Goal: Find specific page/section: Find specific page/section

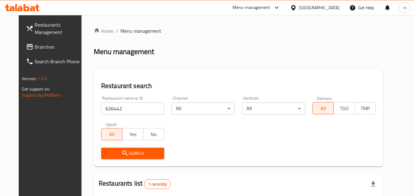
scroll to position [77, 0]
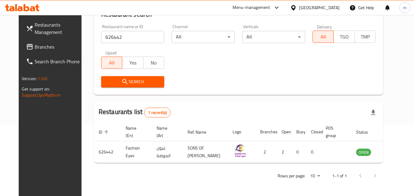
click at [329, 9] on div "[GEOGRAPHIC_DATA]" at bounding box center [319, 7] width 40 height 7
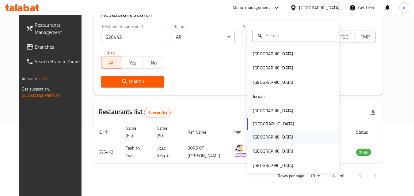
click at [261, 132] on div "[GEOGRAPHIC_DATA]" at bounding box center [273, 137] width 50 height 14
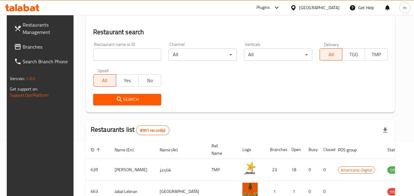
scroll to position [77, 0]
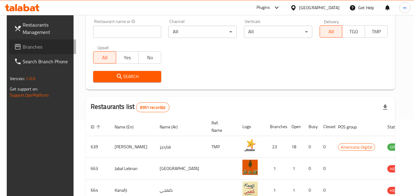
click at [23, 47] on span "Branches" at bounding box center [47, 46] width 48 height 7
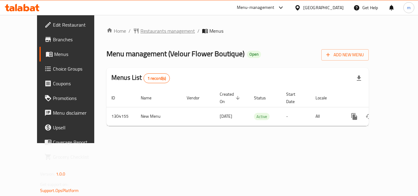
click at [148, 30] on span "Restaurants management" at bounding box center [168, 30] width 55 height 7
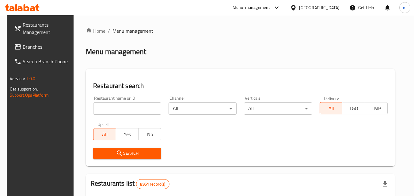
click at [113, 111] on input "search" at bounding box center [127, 109] width 68 height 12
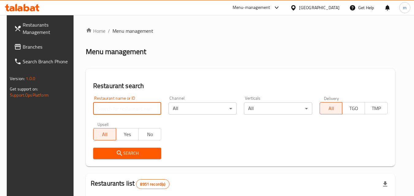
paste input "703085"
type input "703085"
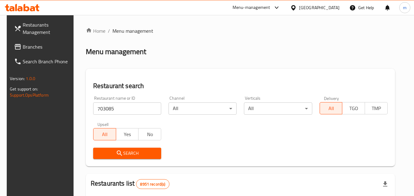
click at [130, 157] on span "Search" at bounding box center [127, 154] width 58 height 8
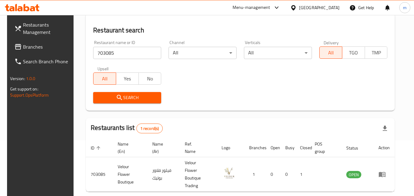
scroll to position [46, 0]
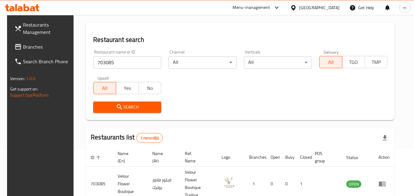
click at [299, 6] on div at bounding box center [294, 7] width 9 height 7
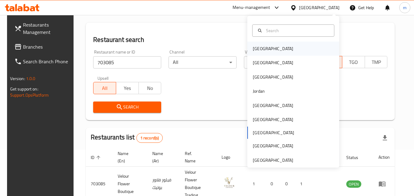
click at [265, 46] on div "[GEOGRAPHIC_DATA]" at bounding box center [273, 49] width 50 height 14
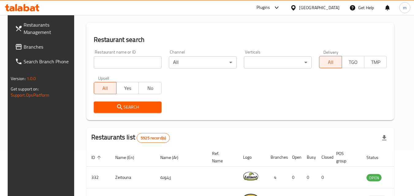
click at [33, 46] on span "Branches" at bounding box center [48, 46] width 48 height 7
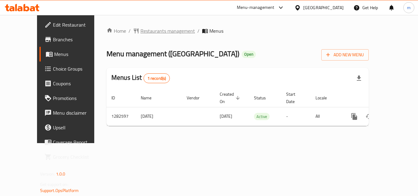
click at [141, 29] on span "Restaurants management" at bounding box center [168, 30] width 55 height 7
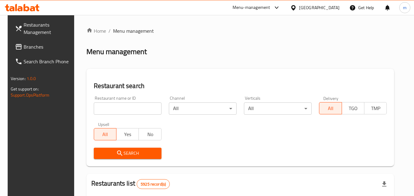
click at [114, 112] on input "search" at bounding box center [128, 109] width 68 height 12
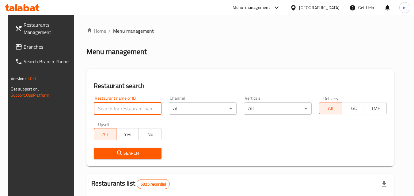
paste input "694897"
type input "694897"
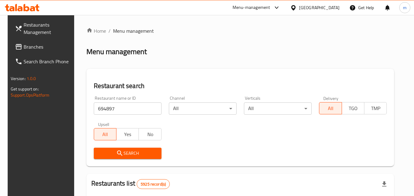
click at [116, 152] on icon "submit" at bounding box center [119, 153] width 7 height 7
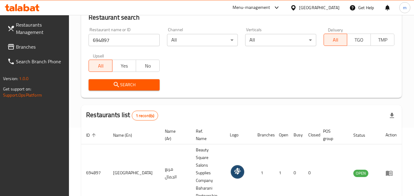
scroll to position [54, 0]
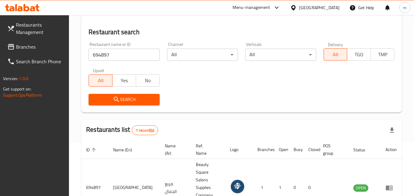
click at [331, 6] on div "Bahrain" at bounding box center [319, 7] width 40 height 7
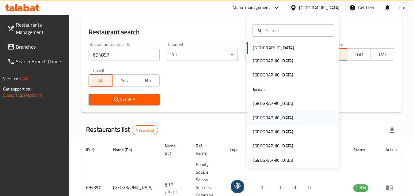
click at [259, 120] on div "Oman" at bounding box center [273, 118] width 40 height 7
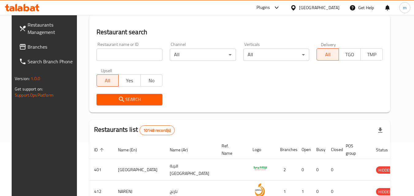
click at [28, 44] on span "Branches" at bounding box center [52, 46] width 48 height 7
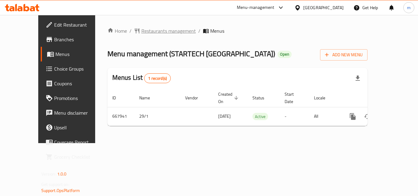
click at [142, 30] on span "Restaurants management" at bounding box center [169, 30] width 55 height 7
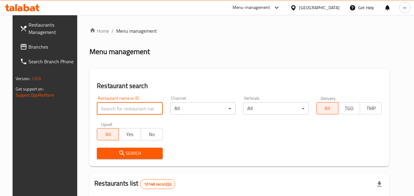
click at [116, 110] on input "search" at bounding box center [130, 109] width 66 height 12
paste input "641918"
type input "641918"
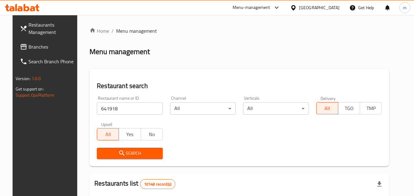
click at [121, 151] on span "Search" at bounding box center [130, 154] width 56 height 8
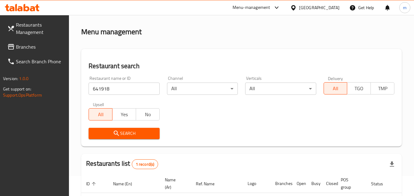
scroll to position [16, 0]
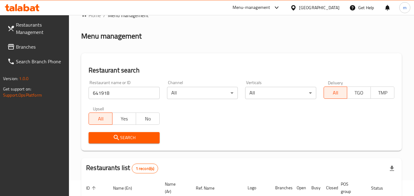
click at [331, 9] on div "[GEOGRAPHIC_DATA]" at bounding box center [319, 7] width 40 height 7
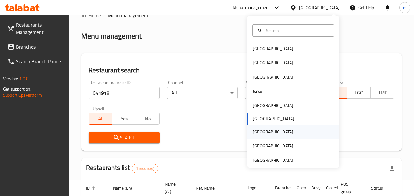
click at [267, 133] on div "[GEOGRAPHIC_DATA]" at bounding box center [293, 132] width 92 height 14
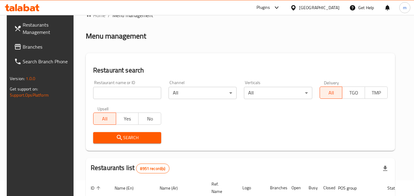
click at [27, 49] on span "Branches" at bounding box center [47, 46] width 48 height 7
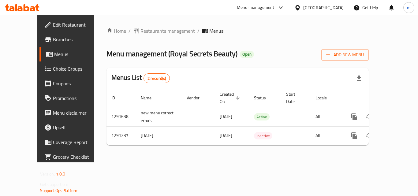
click at [143, 32] on span "Restaurants management" at bounding box center [168, 30] width 55 height 7
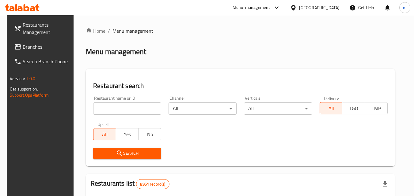
click at [120, 112] on input "search" at bounding box center [127, 109] width 68 height 12
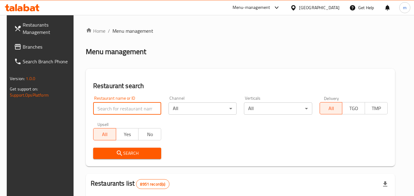
paste input "698502"
type input "698502"
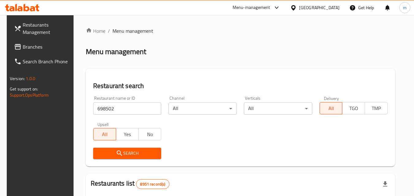
click at [123, 151] on span "Search" at bounding box center [127, 154] width 58 height 8
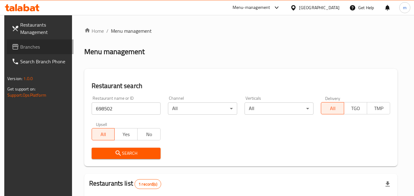
click at [25, 52] on link "Branches" at bounding box center [40, 47] width 67 height 15
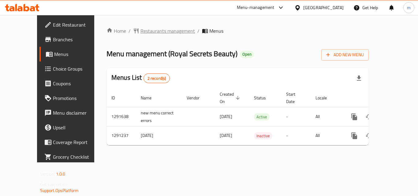
click at [141, 28] on span "Restaurants management" at bounding box center [168, 30] width 55 height 7
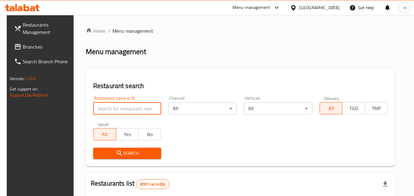
click at [126, 108] on input "search" at bounding box center [127, 109] width 68 height 12
paste input "698502"
type input "698502"
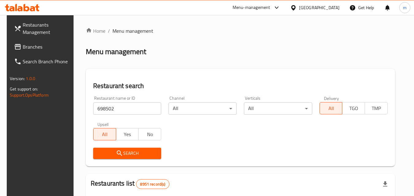
click at [127, 155] on span "Search" at bounding box center [127, 154] width 58 height 8
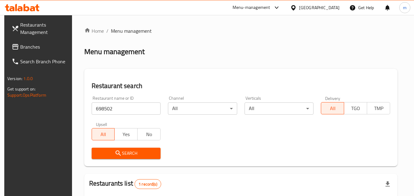
click at [299, 5] on div at bounding box center [294, 7] width 9 height 7
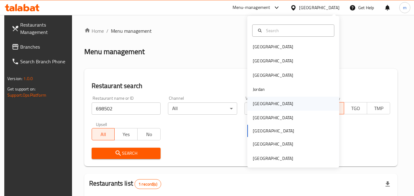
scroll to position [3, 0]
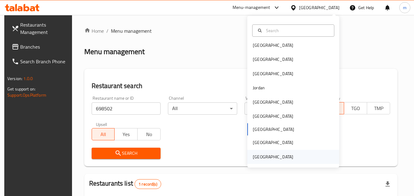
click at [262, 157] on div "[GEOGRAPHIC_DATA]" at bounding box center [273, 157] width 40 height 7
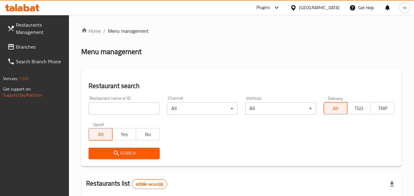
click at [30, 45] on span "Branches" at bounding box center [40, 46] width 48 height 7
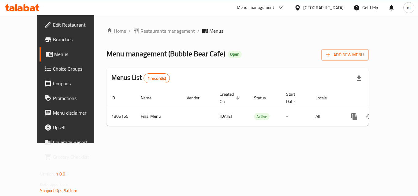
click at [148, 28] on span "Restaurants management" at bounding box center [168, 30] width 55 height 7
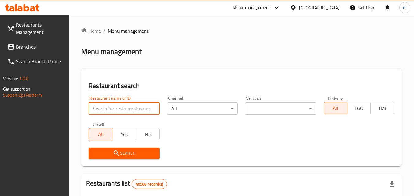
click at [123, 105] on input "search" at bounding box center [124, 109] width 71 height 12
paste input "703485"
type input "703485"
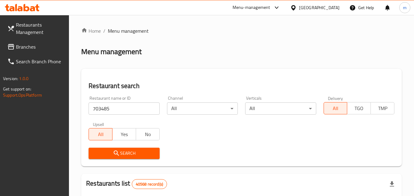
click at [132, 150] on span "Search" at bounding box center [123, 154] width 61 height 8
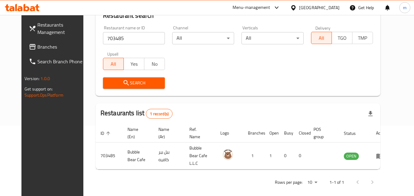
scroll to position [72, 0]
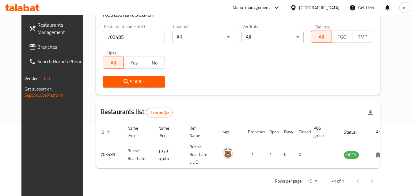
click at [141, 85] on span "Search" at bounding box center [134, 82] width 52 height 8
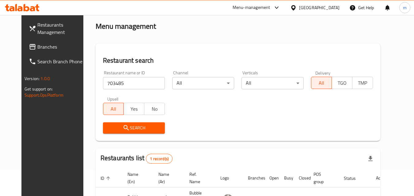
scroll to position [0, 0]
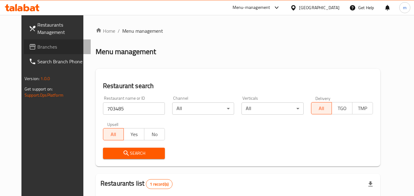
click at [37, 49] on span "Branches" at bounding box center [61, 46] width 48 height 7
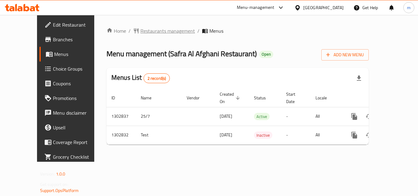
click at [147, 33] on span "Restaurants management" at bounding box center [168, 30] width 55 height 7
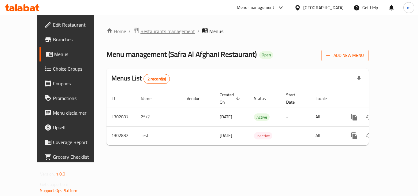
click at [142, 32] on span "Restaurants management" at bounding box center [168, 31] width 55 height 7
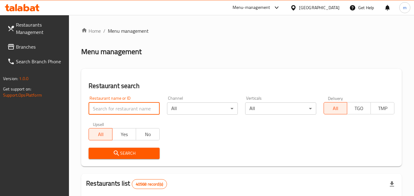
click at [134, 107] on input "search" at bounding box center [124, 109] width 71 height 12
paste input "702564"
type input "702564"
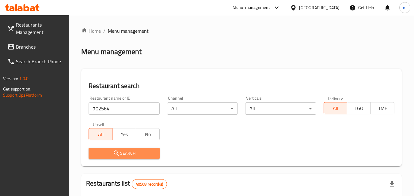
click at [131, 149] on button "Search" at bounding box center [124, 153] width 71 height 11
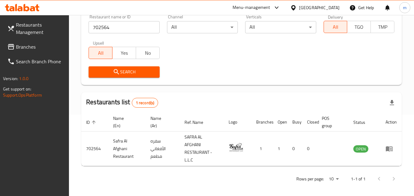
scroll to position [85, 0]
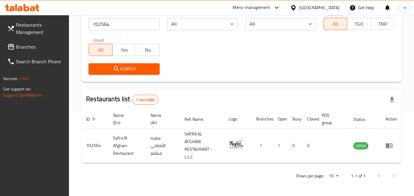
click at [327, 7] on div "[GEOGRAPHIC_DATA]" at bounding box center [319, 7] width 40 height 7
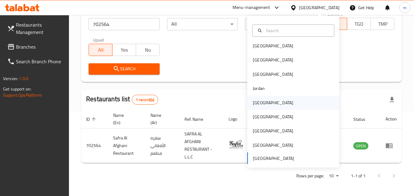
scroll to position [3, 0]
click at [255, 115] on div "[GEOGRAPHIC_DATA]" at bounding box center [273, 116] width 40 height 7
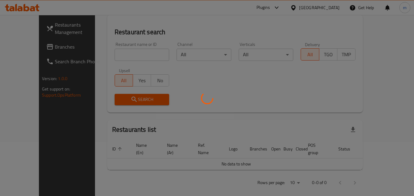
scroll to position [85, 0]
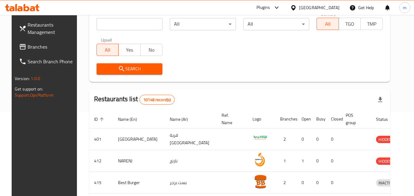
click at [28, 45] on span "Branches" at bounding box center [52, 46] width 48 height 7
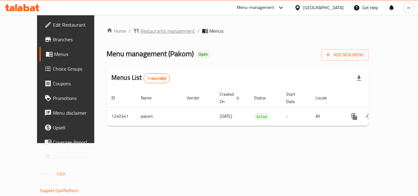
click at [141, 32] on span "Restaurants management" at bounding box center [168, 30] width 55 height 7
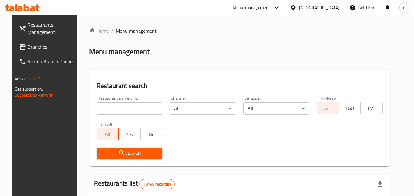
click at [115, 111] on input "search" at bounding box center [129, 109] width 66 height 12
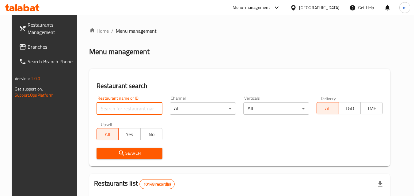
paste input "680210"
type input "680210"
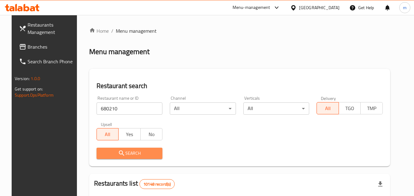
drag, startPoint x: 139, startPoint y: 157, endPoint x: 137, endPoint y: 152, distance: 5.1
click at [140, 157] on span "Search" at bounding box center [129, 154] width 56 height 8
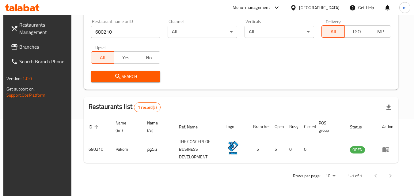
scroll to position [77, 0]
click at [334, 8] on div "[GEOGRAPHIC_DATA]" at bounding box center [319, 7] width 40 height 7
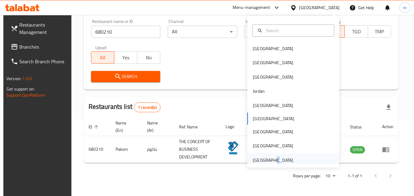
click at [269, 159] on div "[GEOGRAPHIC_DATA]" at bounding box center [273, 160] width 40 height 7
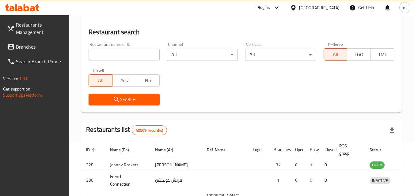
scroll to position [77, 0]
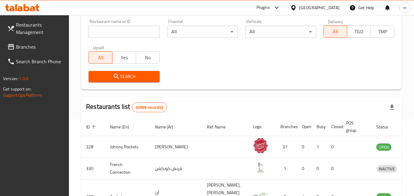
click at [26, 47] on span "Branches" at bounding box center [40, 46] width 48 height 7
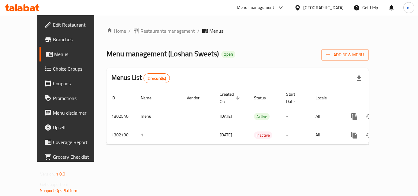
click at [141, 28] on span "Restaurants management" at bounding box center [168, 30] width 55 height 7
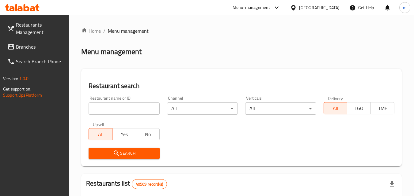
click at [115, 108] on input "search" at bounding box center [124, 109] width 71 height 12
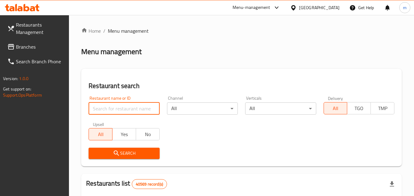
paste input "702327"
type input "702327"
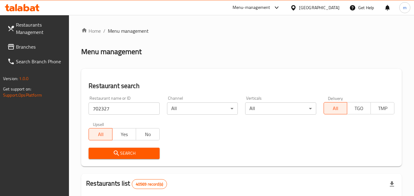
click at [130, 154] on span "Search" at bounding box center [123, 154] width 61 height 8
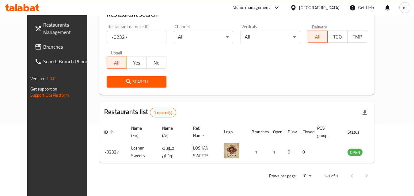
scroll to position [10, 0]
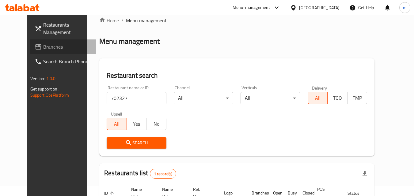
click at [43, 47] on span "Branches" at bounding box center [67, 46] width 48 height 7
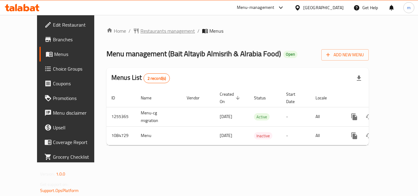
click at [148, 30] on span "Restaurants management" at bounding box center [168, 30] width 55 height 7
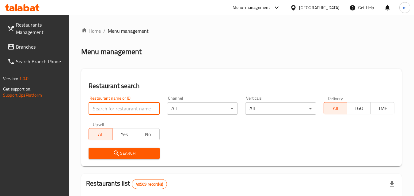
click at [119, 112] on input "search" at bounding box center [124, 109] width 71 height 12
paste input "664570"
type input "664570"
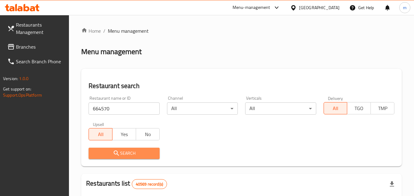
click at [97, 151] on span "Search" at bounding box center [123, 154] width 61 height 8
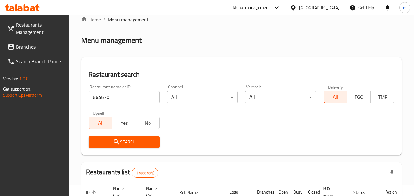
scroll to position [8, 0]
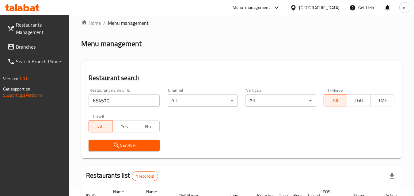
click at [38, 50] on span "Branches" at bounding box center [40, 46] width 48 height 7
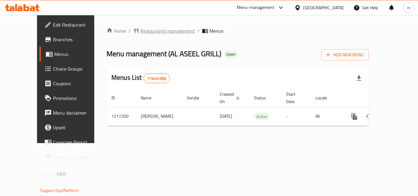
click at [147, 32] on span "Restaurants management" at bounding box center [168, 30] width 55 height 7
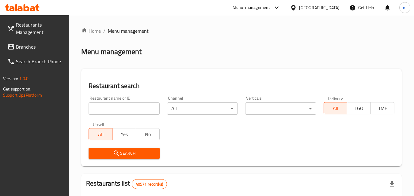
click at [111, 102] on div "Restaurant name or ID Restaurant name or ID" at bounding box center [124, 105] width 71 height 19
click at [111, 108] on input "search" at bounding box center [124, 109] width 71 height 12
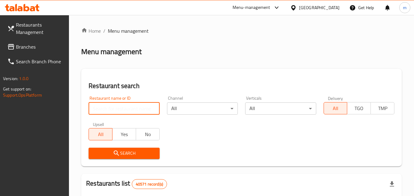
paste input "672609"
type input "672609"
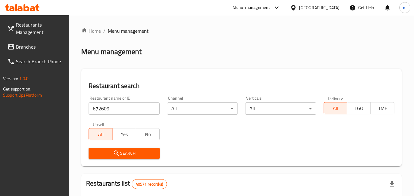
click at [115, 153] on icon "submit" at bounding box center [116, 153] width 7 height 7
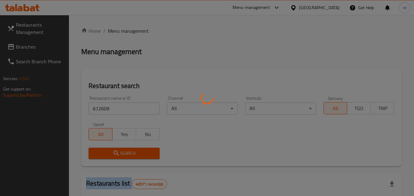
click at [115, 153] on div at bounding box center [207, 98] width 414 height 196
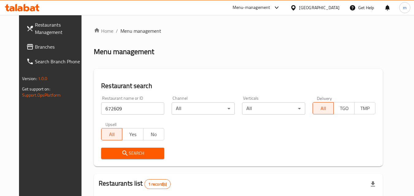
click at [221, 156] on div "Search" at bounding box center [238, 153] width 282 height 19
click at [317, 1] on div "[GEOGRAPHIC_DATA]" at bounding box center [314, 7] width 59 height 15
drag, startPoint x: 320, startPoint y: 9, endPoint x: 320, endPoint y: 2, distance: 6.7
click at [320, 4] on div "[GEOGRAPHIC_DATA]" at bounding box center [319, 7] width 40 height 7
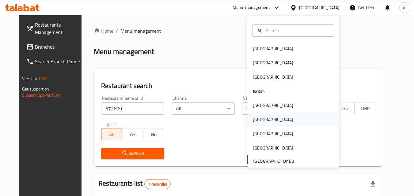
click at [260, 123] on div "Oman" at bounding box center [273, 120] width 50 height 14
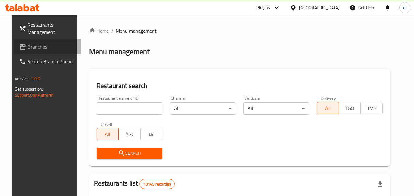
click at [28, 44] on span "Branches" at bounding box center [52, 46] width 48 height 7
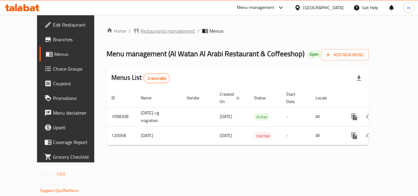
click at [141, 29] on span "Restaurants management" at bounding box center [168, 30] width 55 height 7
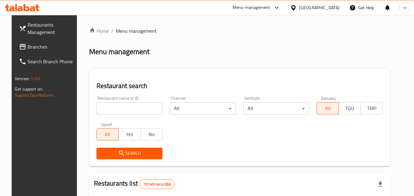
click at [110, 107] on input "search" at bounding box center [129, 109] width 66 height 12
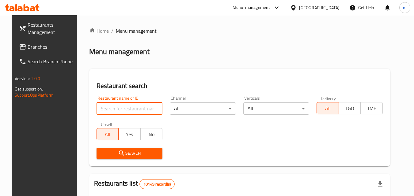
paste input "606619"
type input "606619"
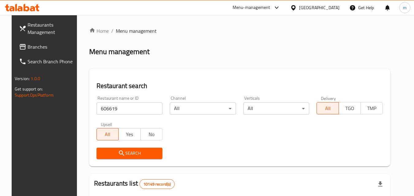
drag, startPoint x: 120, startPoint y: 157, endPoint x: 119, endPoint y: 145, distance: 12.0
click at [120, 151] on span "Search" at bounding box center [129, 154] width 56 height 8
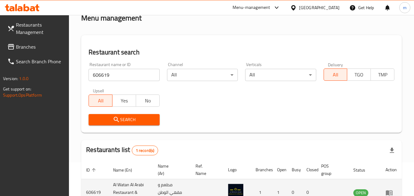
scroll to position [77, 0]
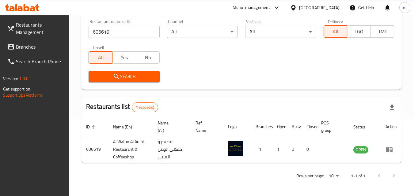
click at [336, 9] on div "Oman" at bounding box center [319, 7] width 40 height 7
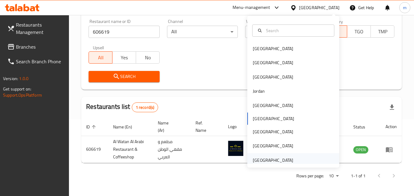
click at [273, 159] on div "[GEOGRAPHIC_DATA]" at bounding box center [273, 160] width 40 height 7
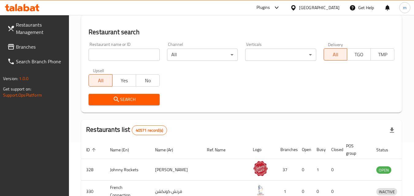
scroll to position [77, 0]
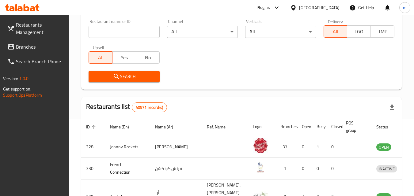
click at [33, 49] on span "Branches" at bounding box center [40, 46] width 48 height 7
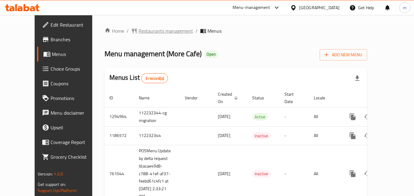
click at [138, 30] on span "Restaurants management" at bounding box center [165, 30] width 55 height 7
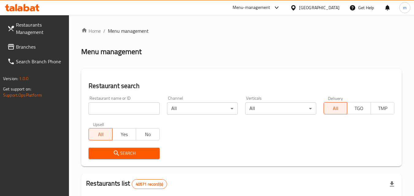
click at [111, 106] on input "search" at bounding box center [124, 109] width 71 height 12
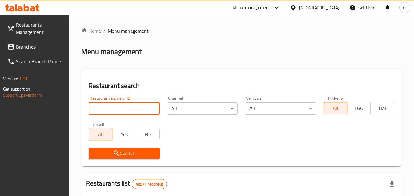
paste input "649067"
type input "649067"
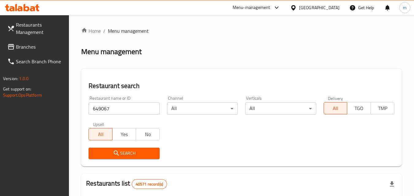
click at [127, 154] on span "Search" at bounding box center [123, 154] width 61 height 8
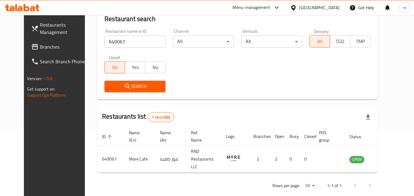
scroll to position [72, 0]
